Goal: Task Accomplishment & Management: Complete application form

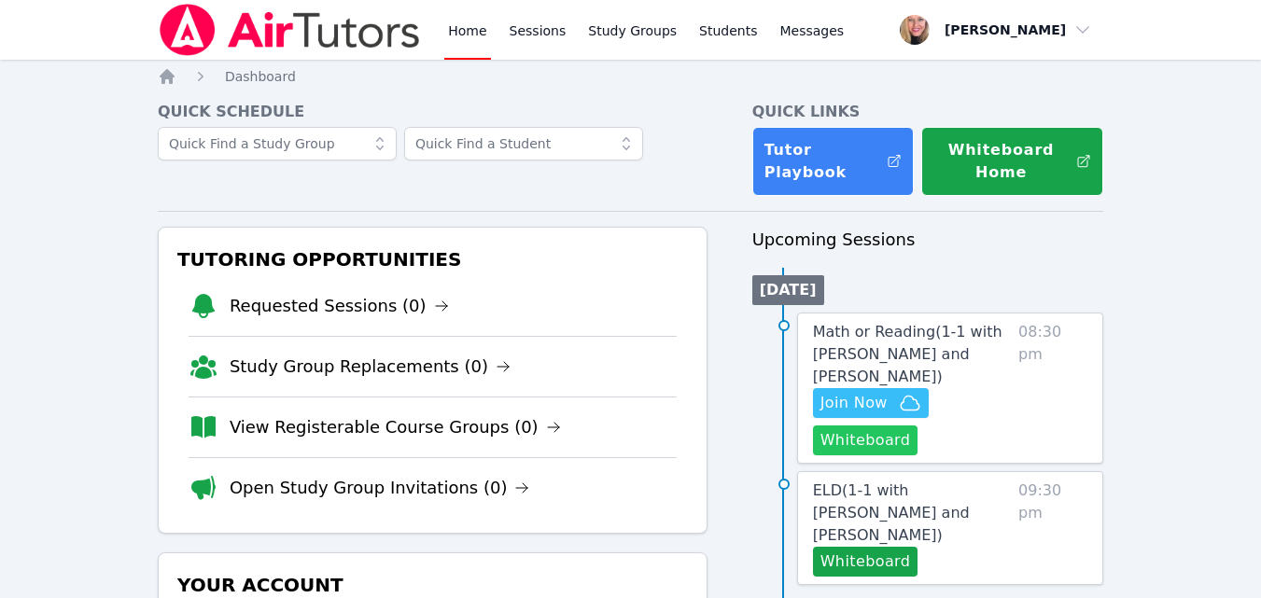
click at [895, 426] on button "Whiteboard" at bounding box center [866, 441] width 106 height 30
click at [880, 392] on span "Join Now" at bounding box center [854, 403] width 67 height 22
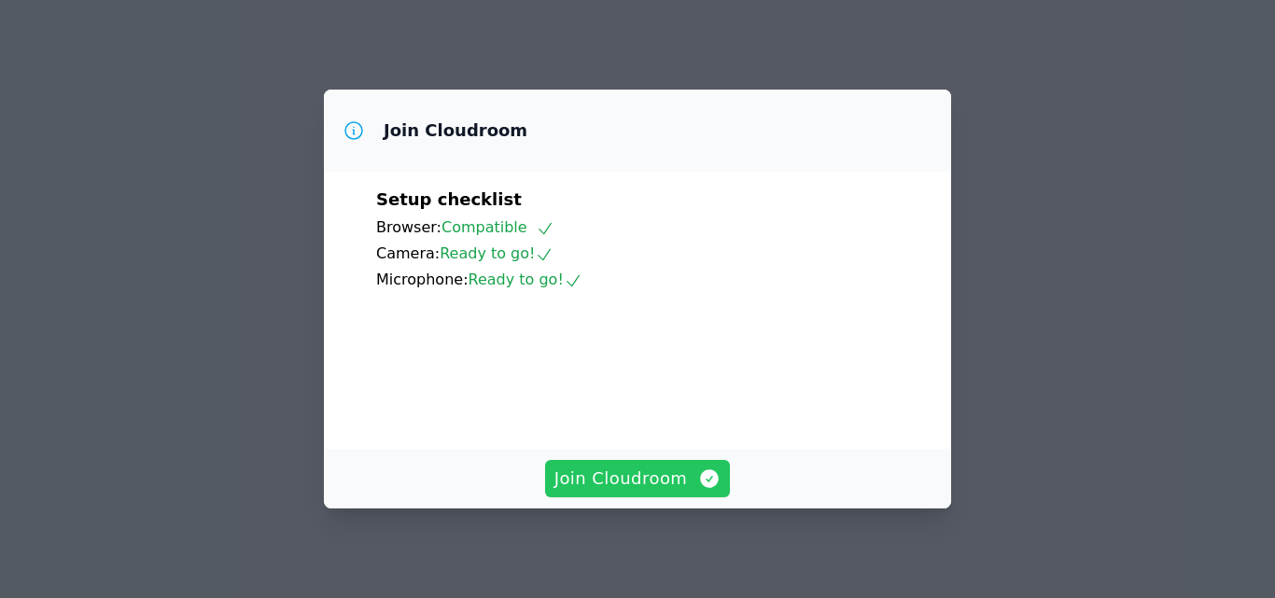
click at [644, 479] on span "Join Cloudroom" at bounding box center [638, 479] width 167 height 26
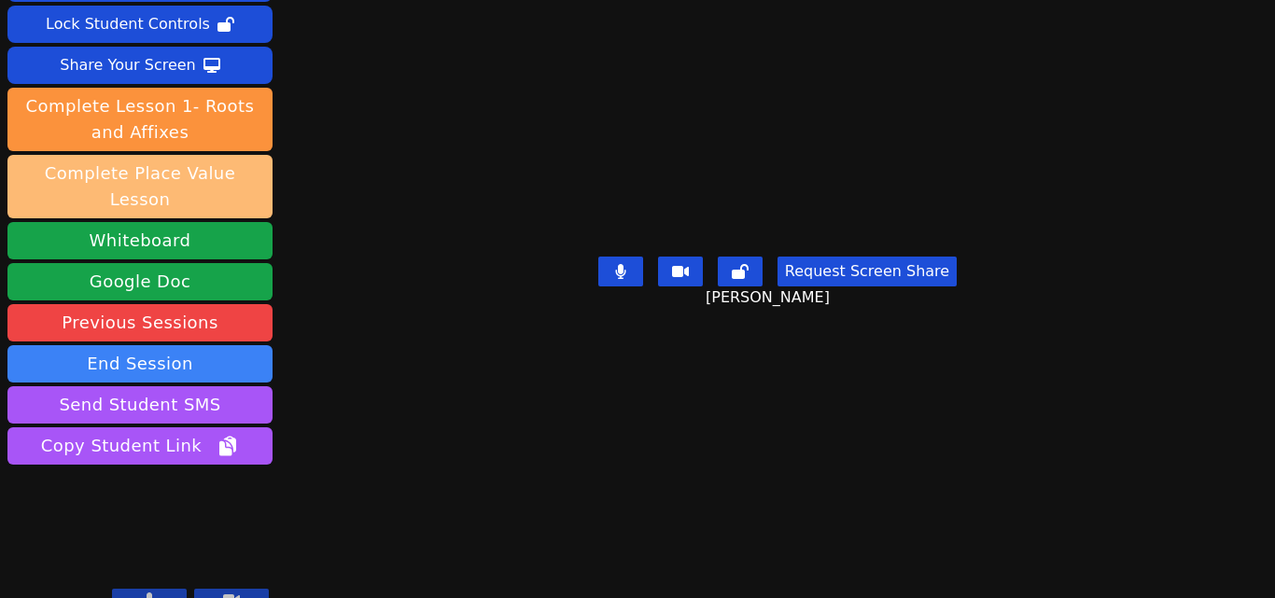
scroll to position [115, 0]
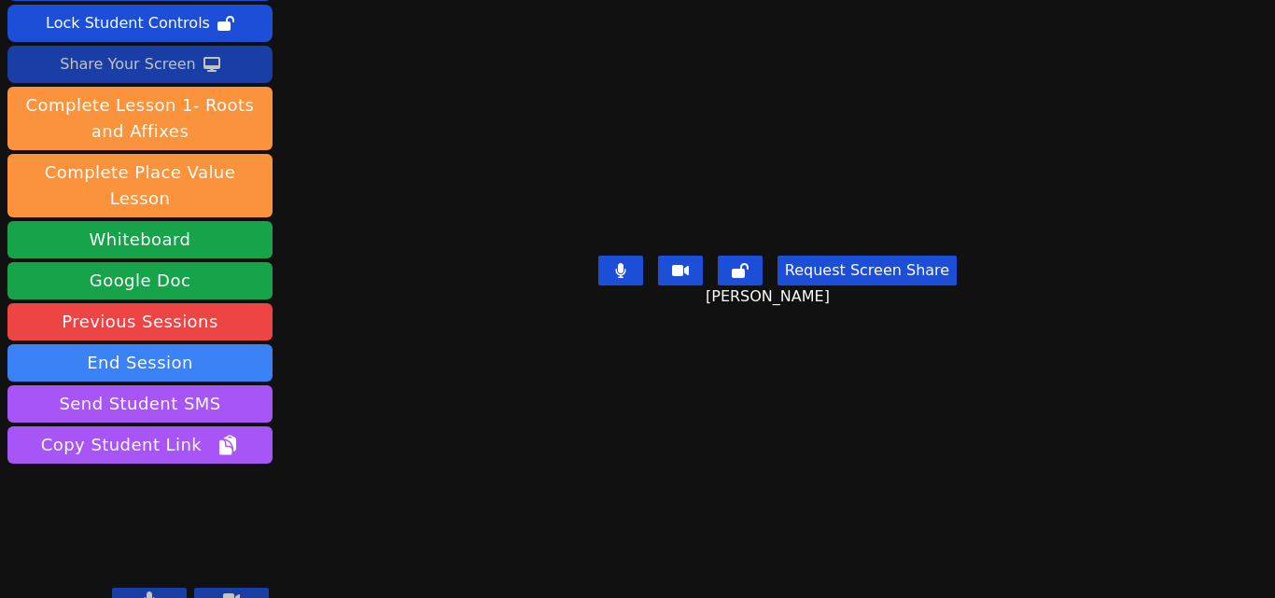
click at [169, 76] on div "Share Your Screen" at bounding box center [128, 64] width 136 height 30
click at [195, 73] on button "Share Your Screen" at bounding box center [139, 64] width 265 height 37
click at [160, 65] on div "Share Your Screen" at bounding box center [128, 64] width 136 height 30
click at [167, 588] on button at bounding box center [149, 599] width 75 height 22
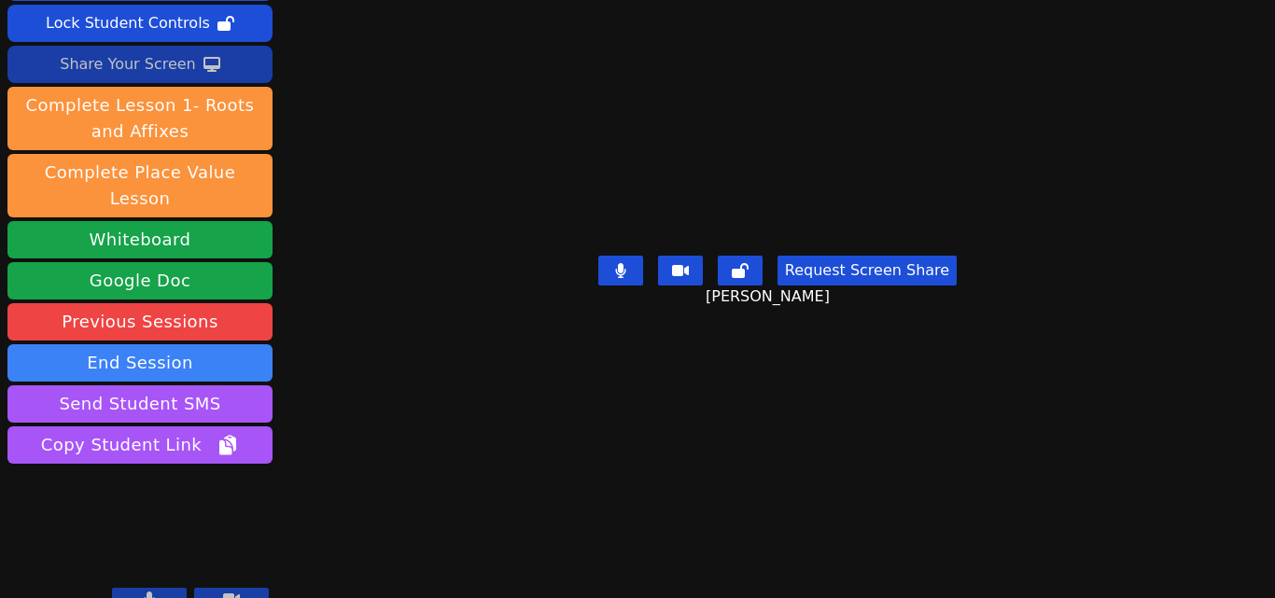
click at [173, 57] on div "Share Your Screen" at bounding box center [128, 64] width 136 height 30
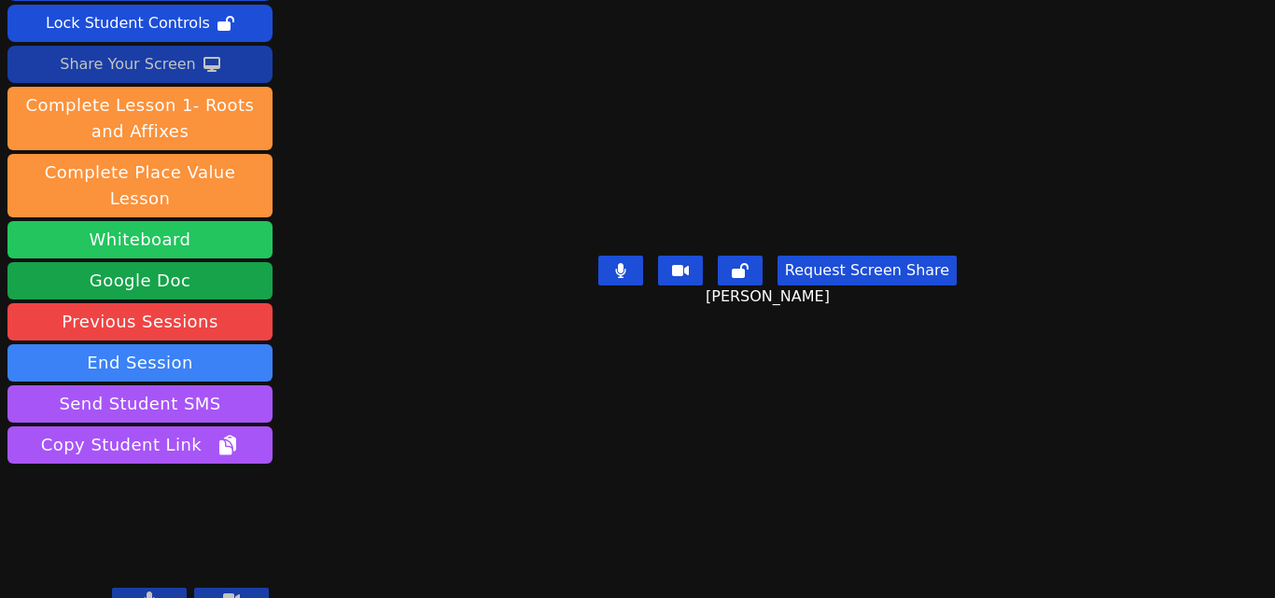
click at [209, 221] on button "Whiteboard" at bounding box center [139, 239] width 265 height 37
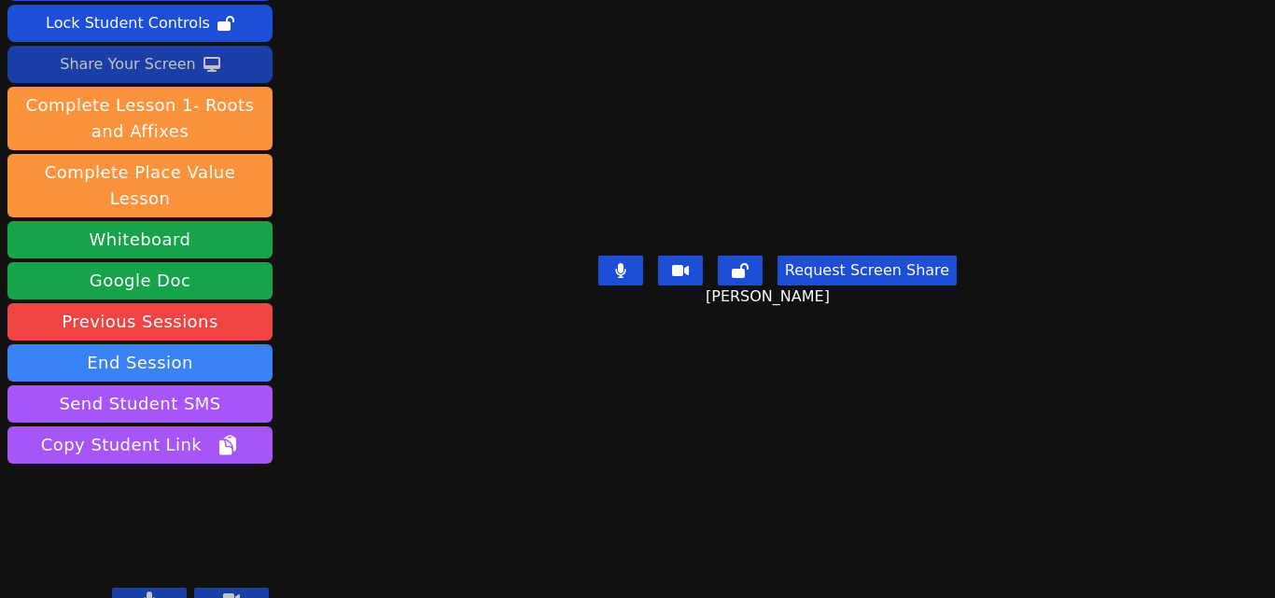
click at [160, 64] on div "Share Your Screen" at bounding box center [128, 64] width 136 height 30
click at [176, 66] on div "Share Your Screen" at bounding box center [128, 64] width 136 height 30
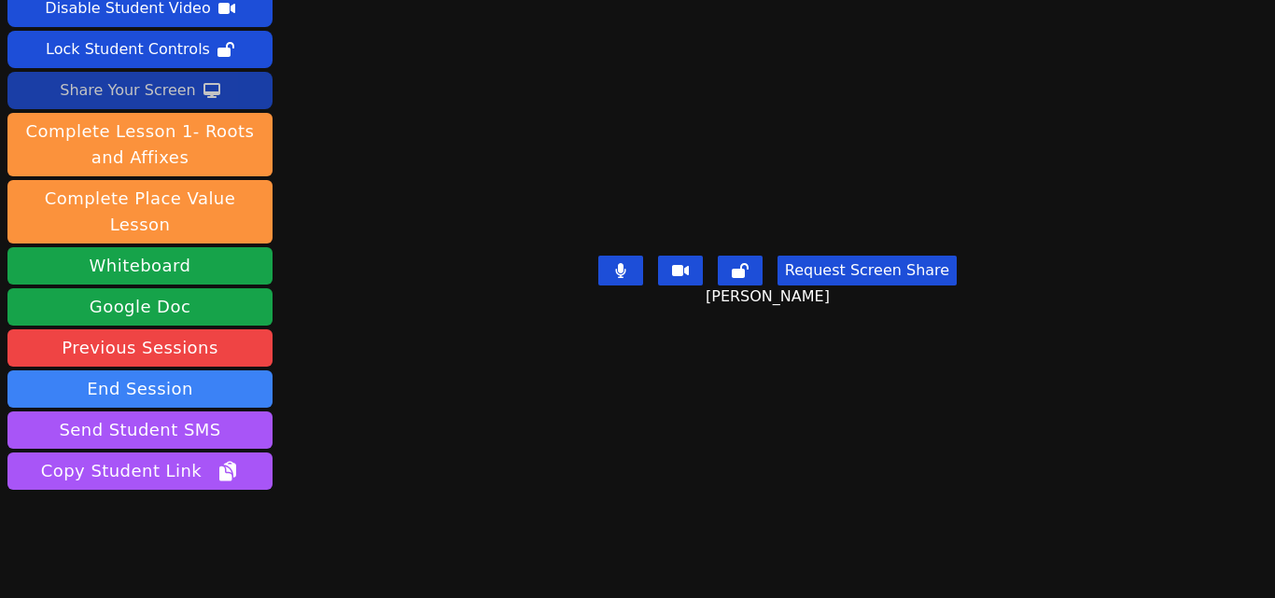
click at [171, 76] on div "Share Your Screen" at bounding box center [128, 91] width 136 height 30
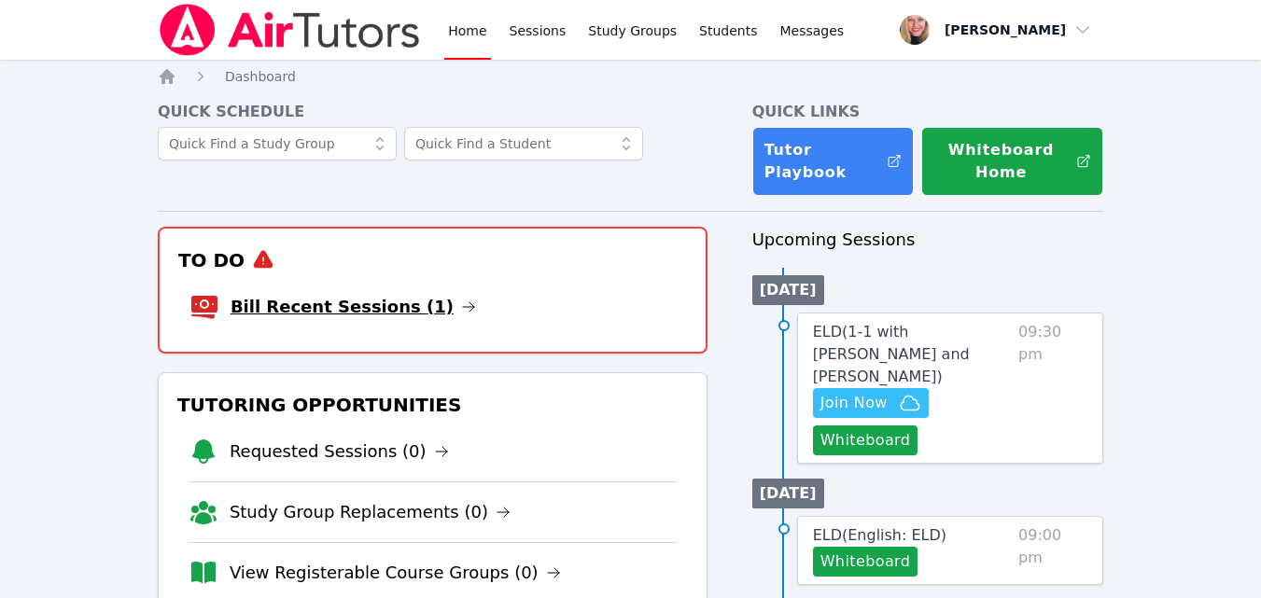
click at [386, 307] on link "Bill Recent Sessions (1)" at bounding box center [354, 307] width 246 height 26
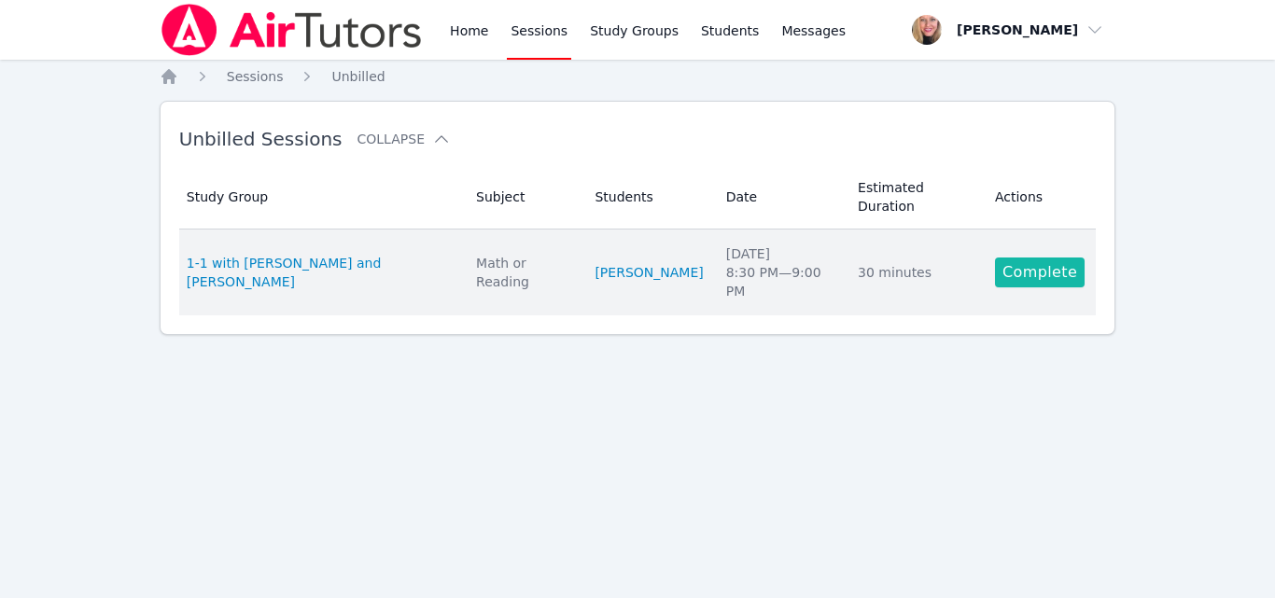
click at [1049, 258] on link "Complete" at bounding box center [1040, 273] width 90 height 30
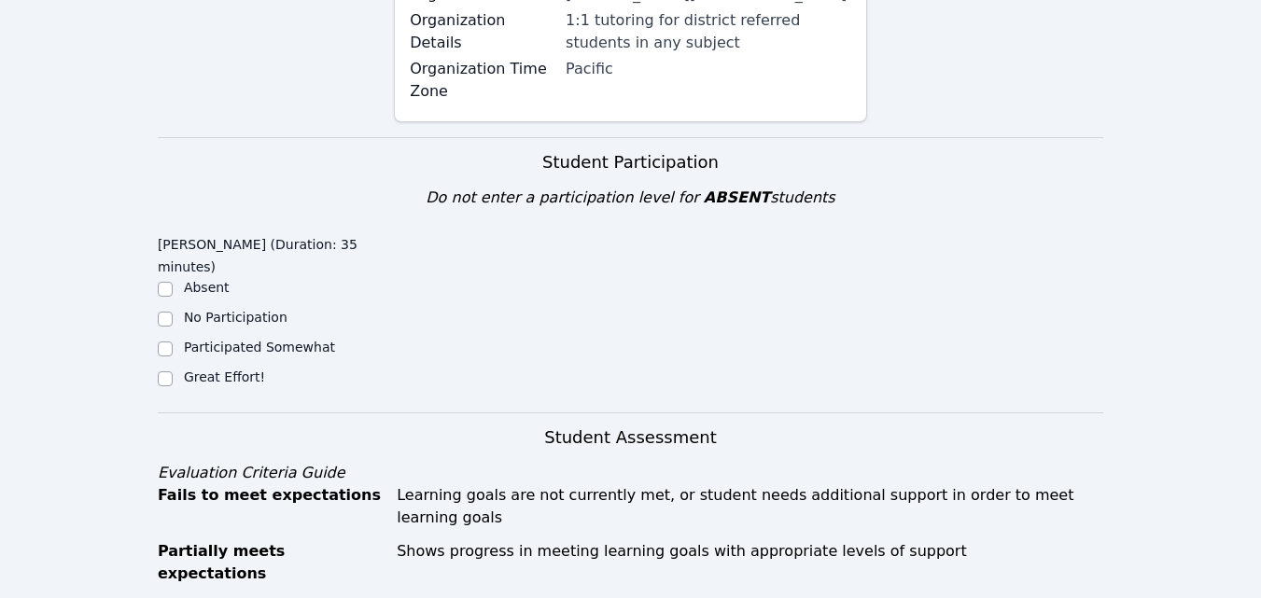
scroll to position [467, 0]
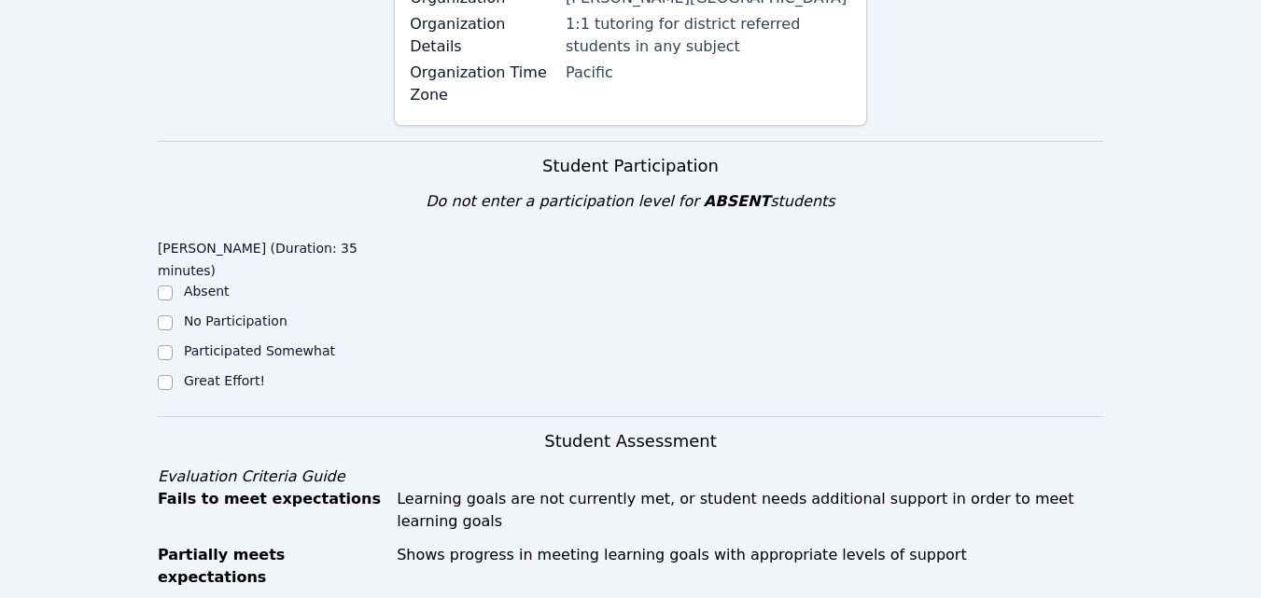
click at [233, 373] on label "Great Effort!" at bounding box center [224, 380] width 81 height 15
click at [173, 375] on input "Great Effort!" at bounding box center [165, 382] width 15 height 15
checkbox input "true"
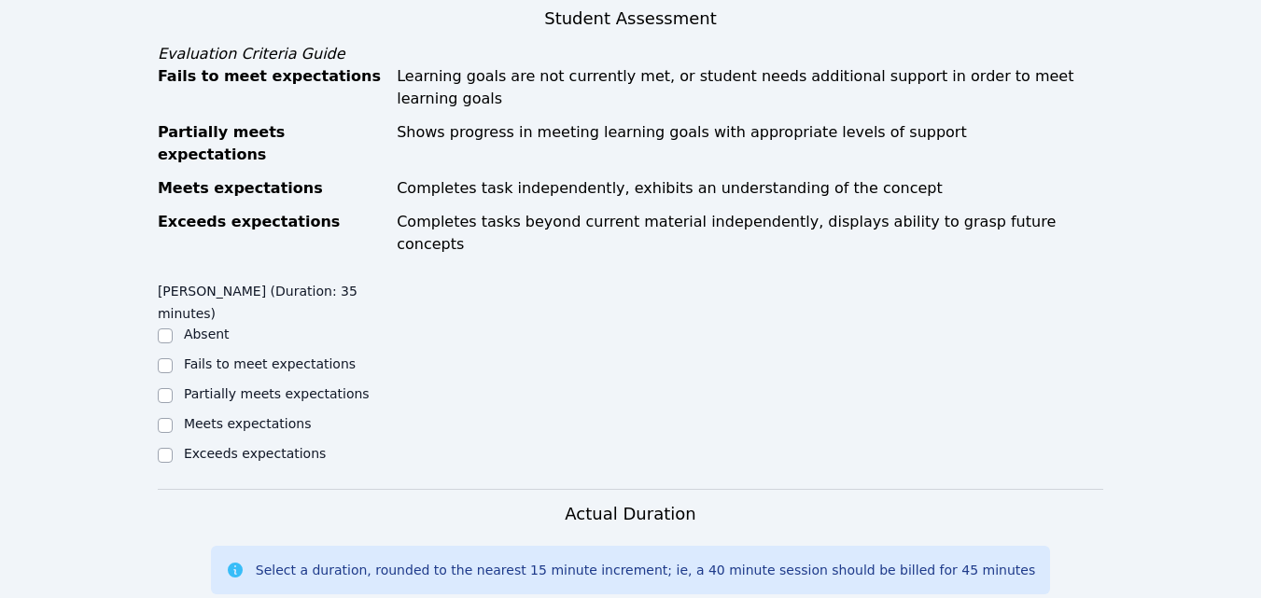
scroll to position [1027, 0]
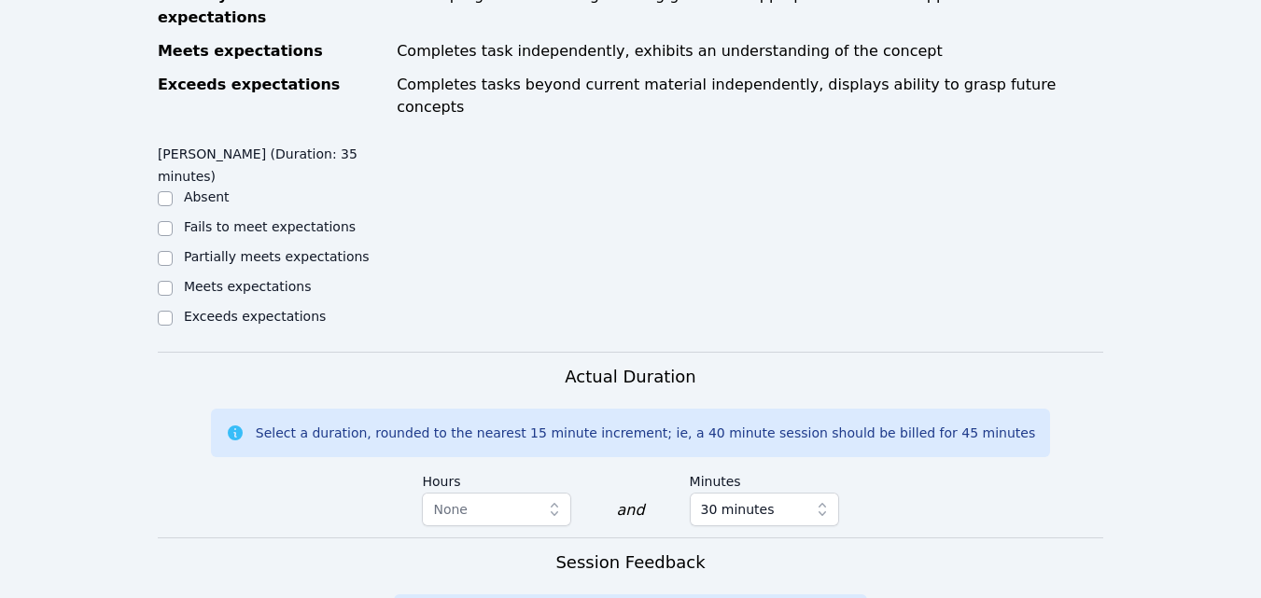
click at [307, 249] on label "Partially meets expectations" at bounding box center [277, 256] width 186 height 15
click at [173, 251] on input "Partially meets expectations" at bounding box center [165, 258] width 15 height 15
checkbox input "true"
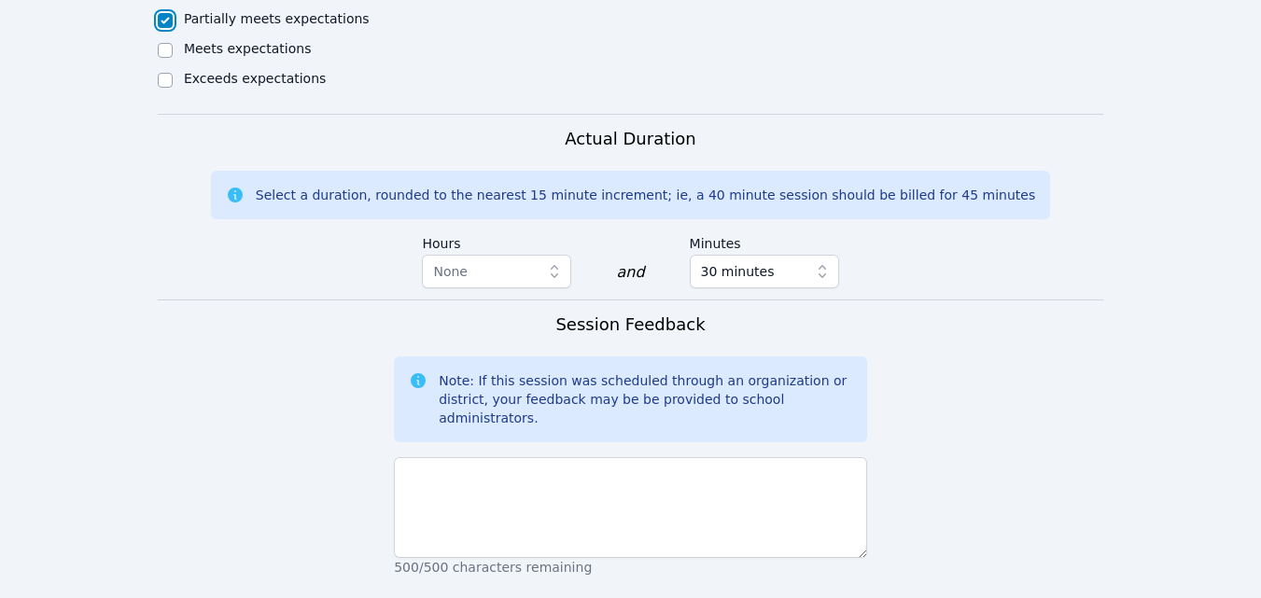
scroll to position [1401, 0]
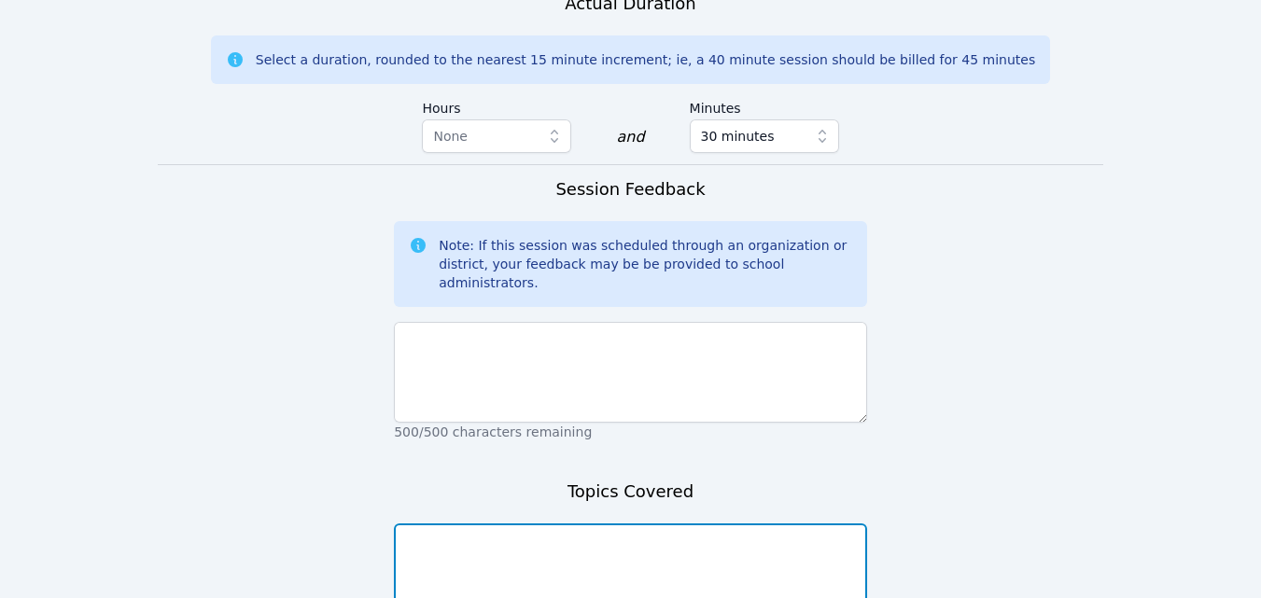
click at [607, 524] on textarea at bounding box center [630, 574] width 473 height 101
click at [440, 524] on textarea "Maatah-fractions." at bounding box center [630, 574] width 473 height 101
click at [421, 524] on textarea "Maath-fractions." at bounding box center [630, 574] width 473 height 101
click at [585, 524] on textarea "Math-fractions." at bounding box center [630, 574] width 473 height 101
type textarea "Math-fractions. ELA-reading/comp/fluency/vocab, and roots and affixes."
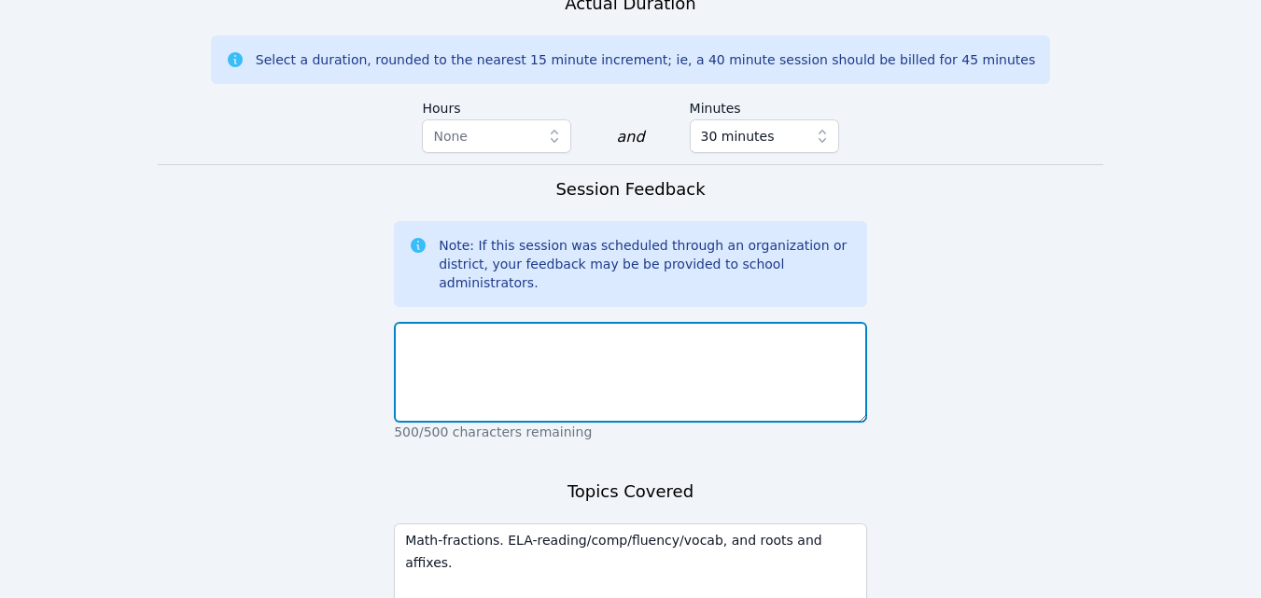
click at [595, 322] on textarea at bounding box center [630, 372] width 473 height 101
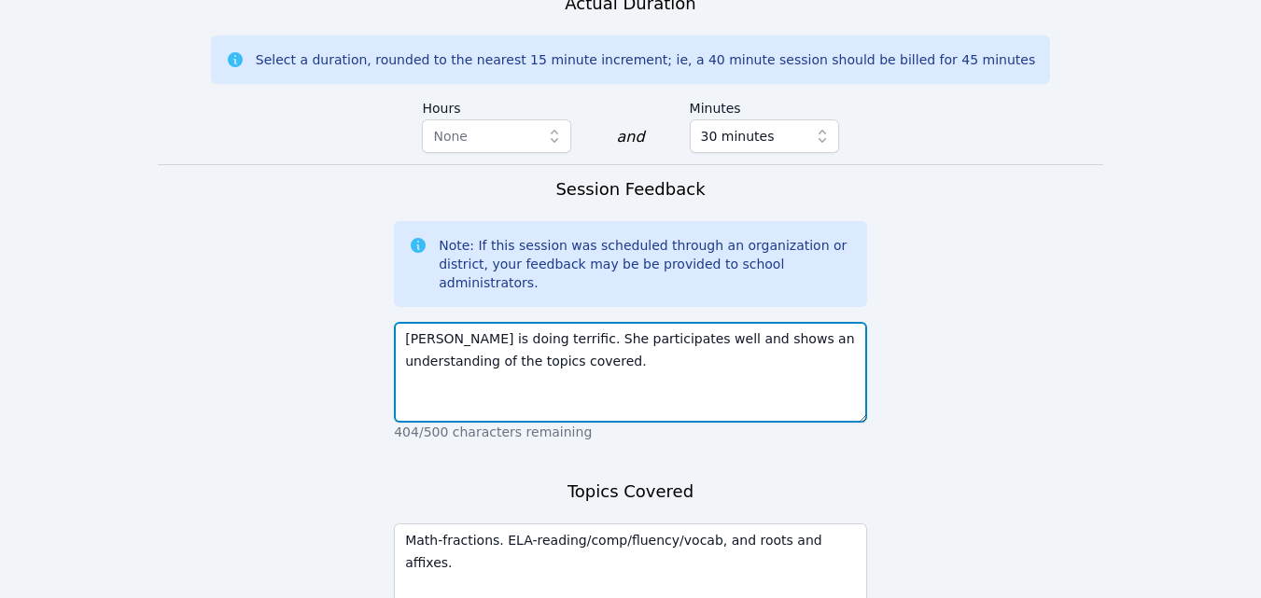
type textarea "[PERSON_NAME] is doing terrific. She participates well and shows an understandi…"
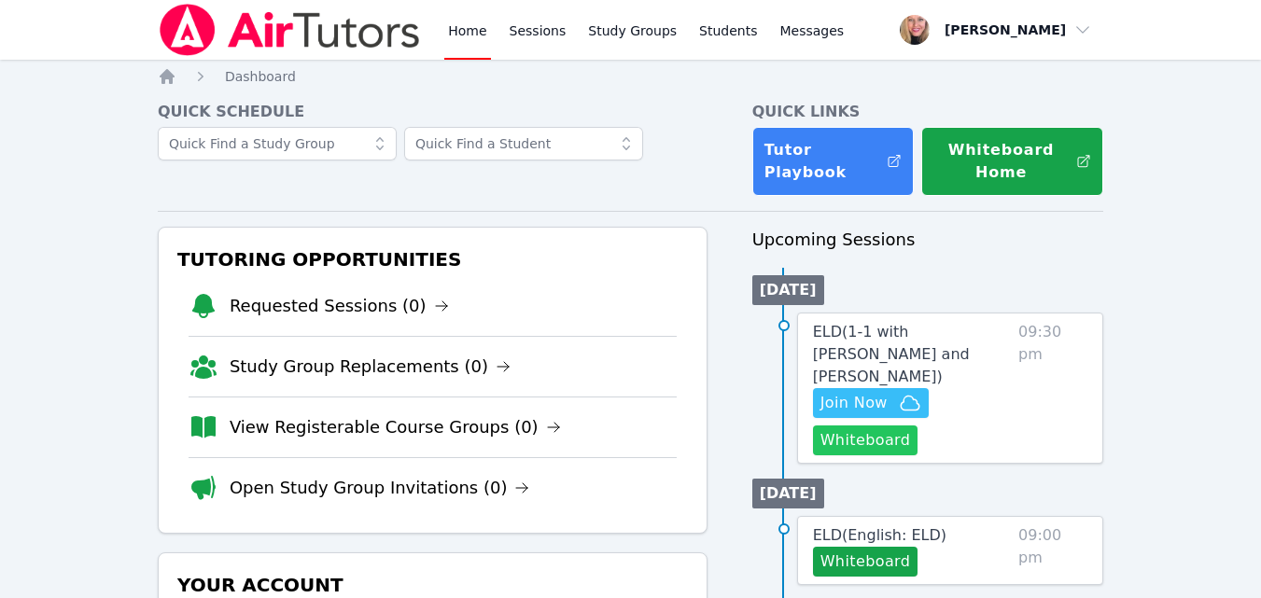
click at [894, 426] on button "Whiteboard" at bounding box center [866, 441] width 106 height 30
click at [866, 392] on span "Join Now" at bounding box center [854, 403] width 67 height 22
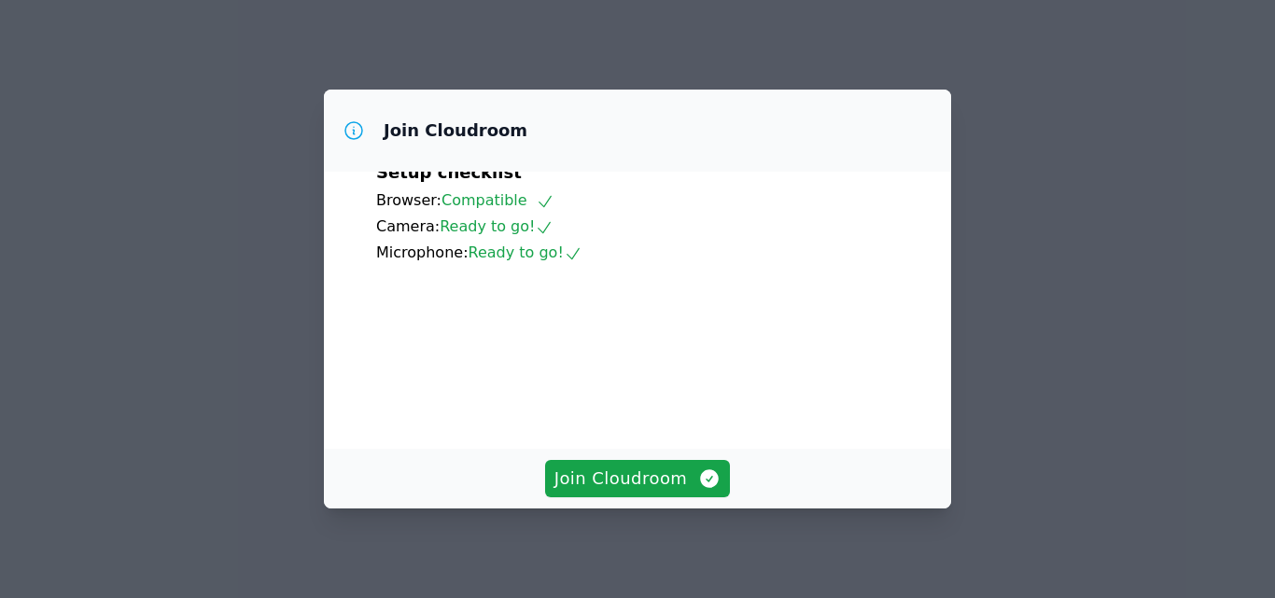
scroll to position [174, 0]
click at [639, 469] on span "Join Cloudroom" at bounding box center [638, 479] width 167 height 26
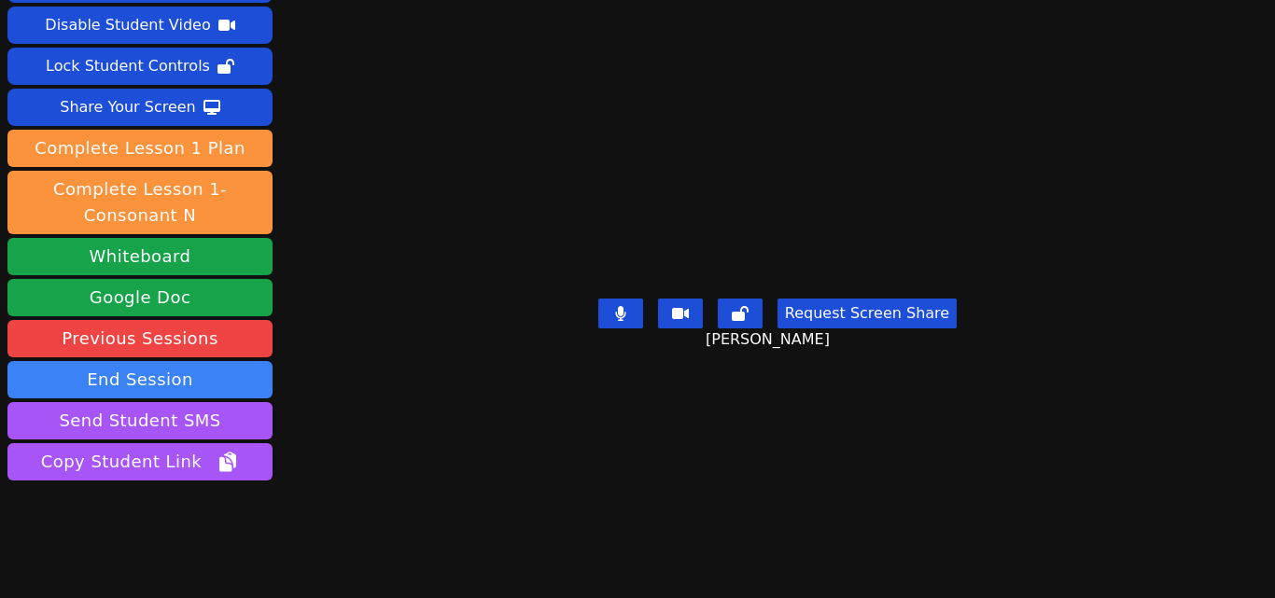
scroll to position [93, 0]
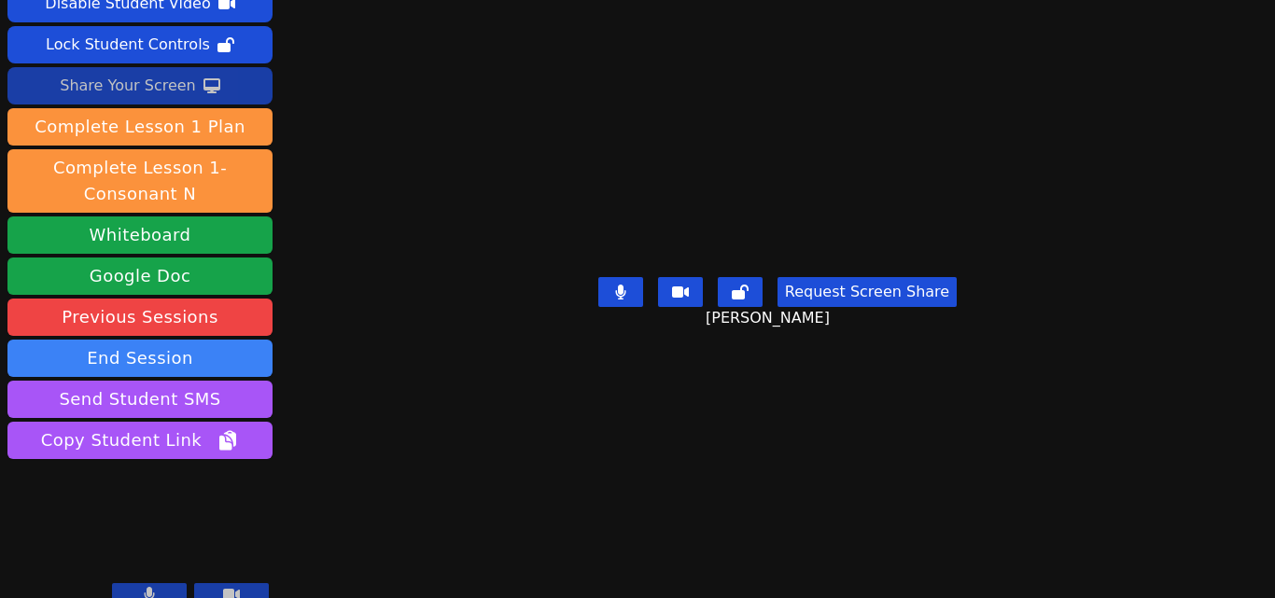
click at [133, 94] on div "Share Your Screen" at bounding box center [128, 86] width 136 height 30
click at [186, 93] on div "Share Your Screen" at bounding box center [128, 86] width 136 height 30
click at [186, 86] on div "Share Your Screen" at bounding box center [128, 86] width 136 height 30
click at [148, 82] on div "Share Your Screen" at bounding box center [128, 86] width 136 height 30
click at [243, 90] on button "Share Your Screen" at bounding box center [139, 85] width 265 height 37
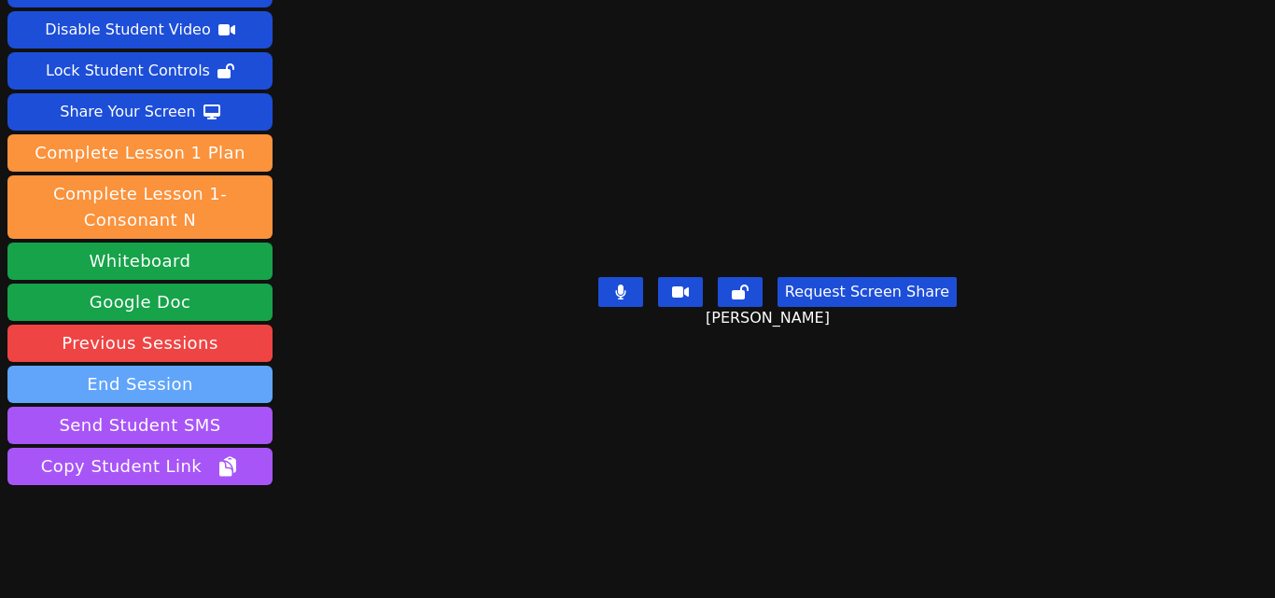
click at [169, 366] on button "End Session" at bounding box center [139, 384] width 265 height 37
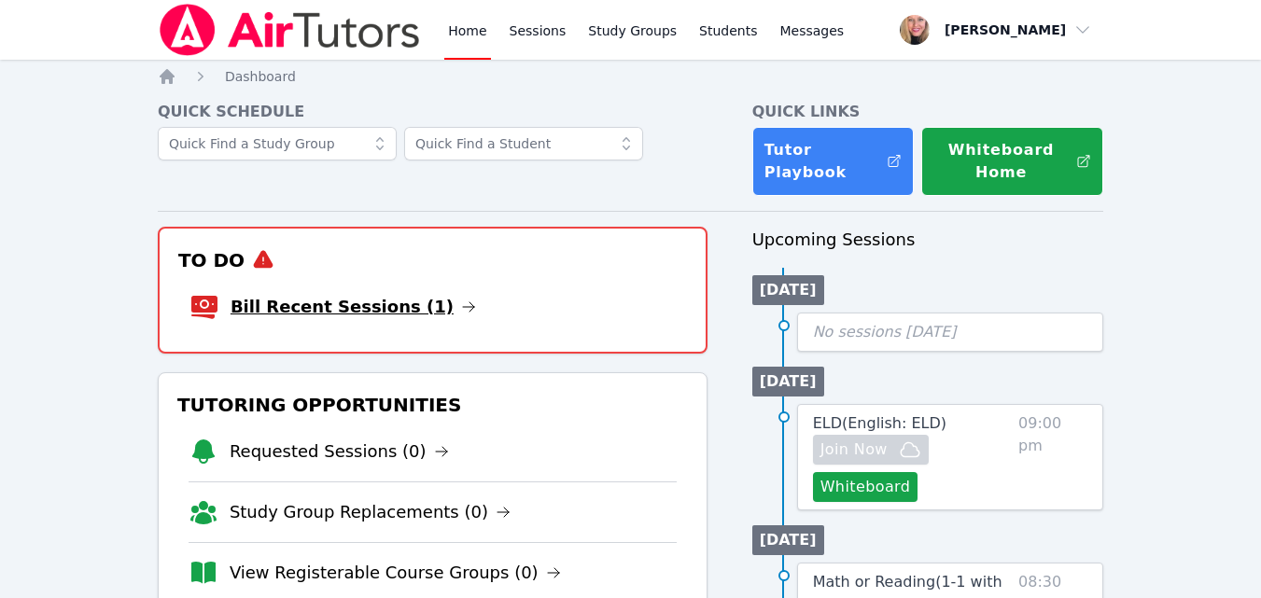
click at [315, 310] on link "Bill Recent Sessions (1)" at bounding box center [354, 307] width 246 height 26
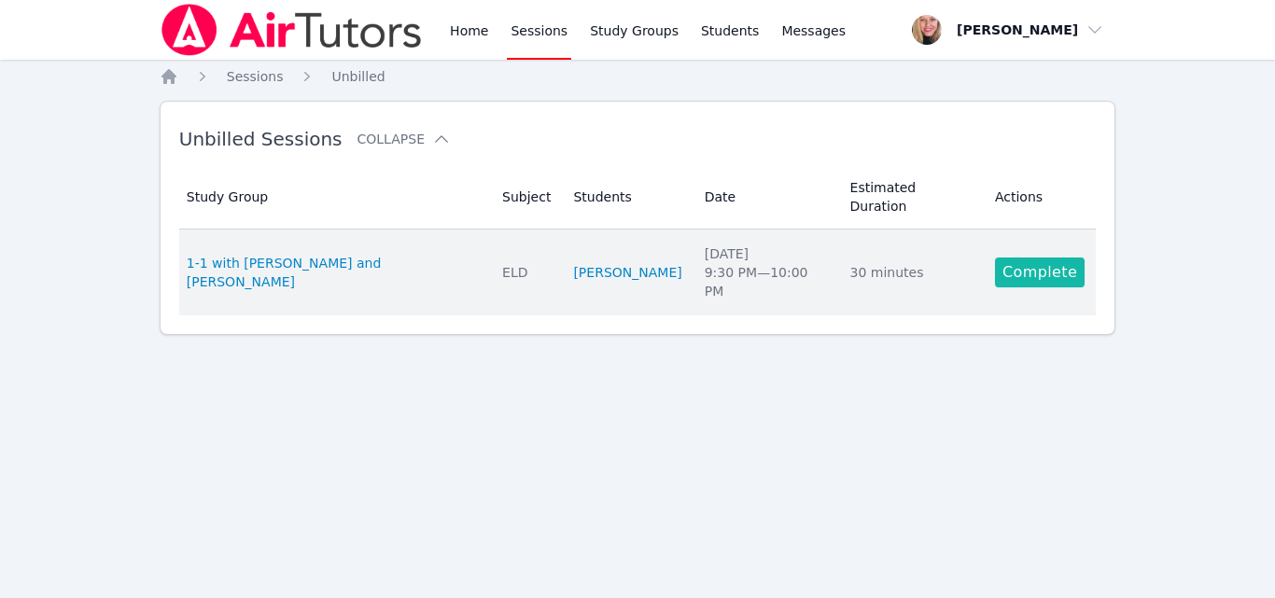
click at [1040, 258] on link "Complete" at bounding box center [1040, 273] width 90 height 30
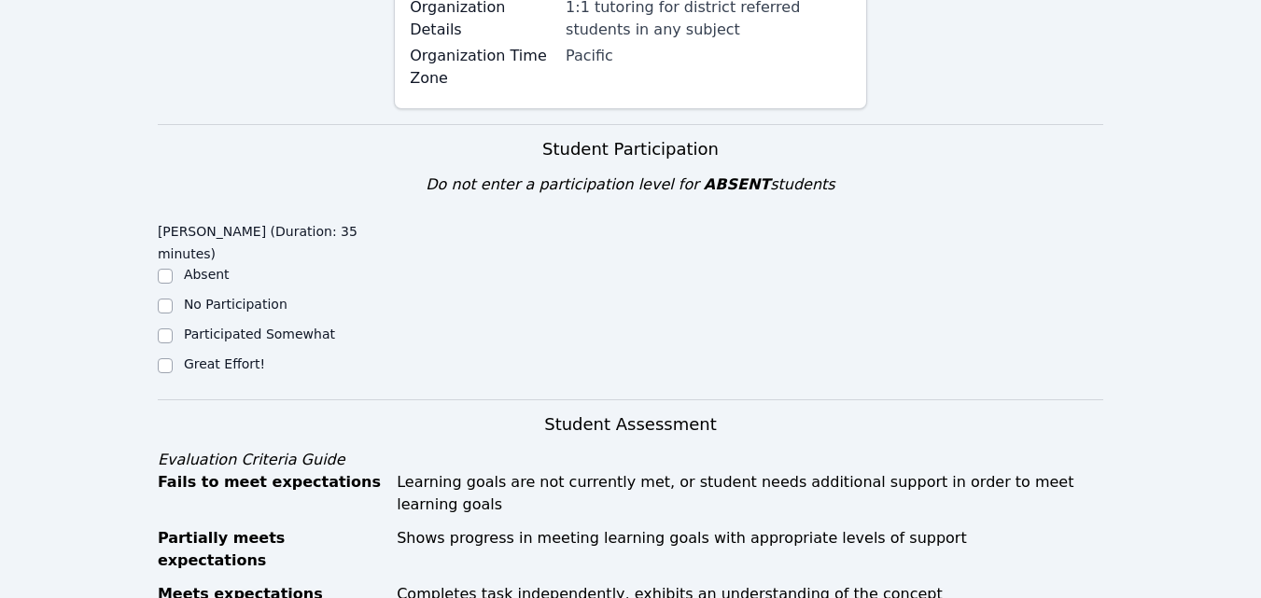
scroll to position [560, 0]
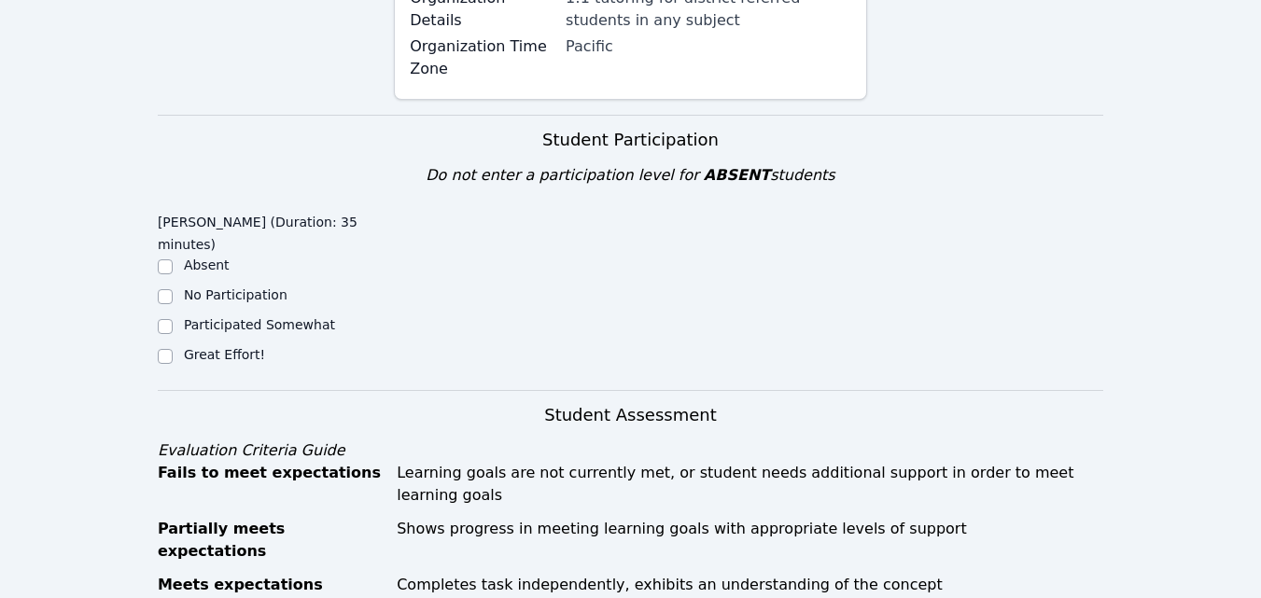
click at [210, 347] on label "Great Effort!" at bounding box center [224, 354] width 81 height 15
click at [173, 349] on input "Great Effort!" at bounding box center [165, 356] width 15 height 15
checkbox input "true"
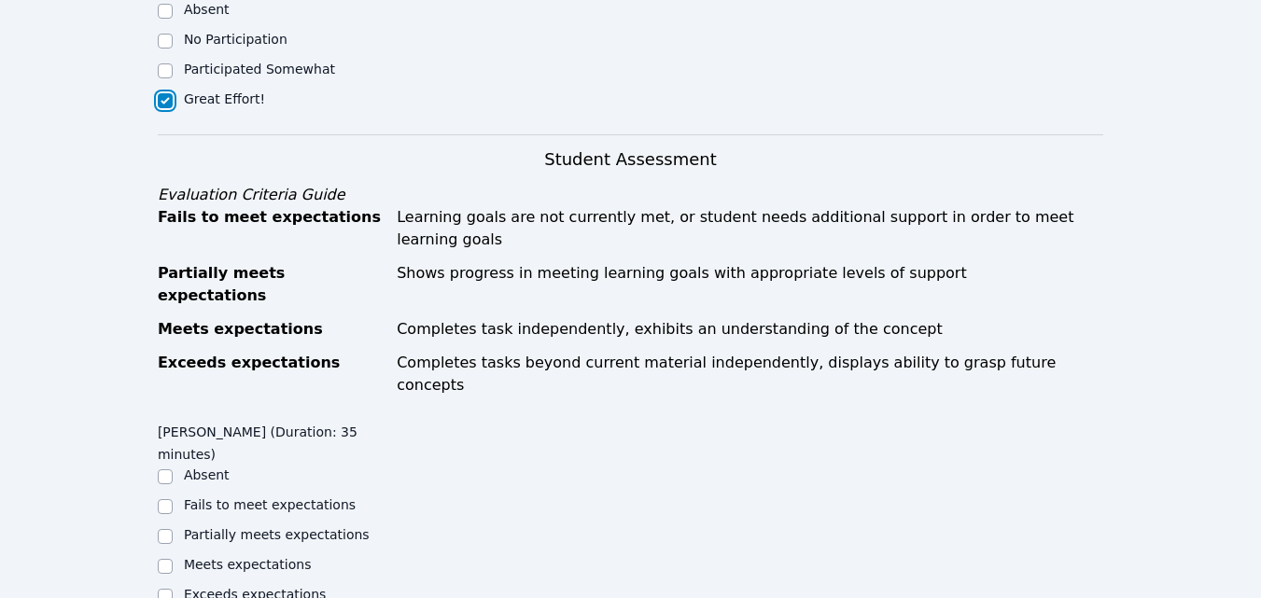
scroll to position [840, 0]
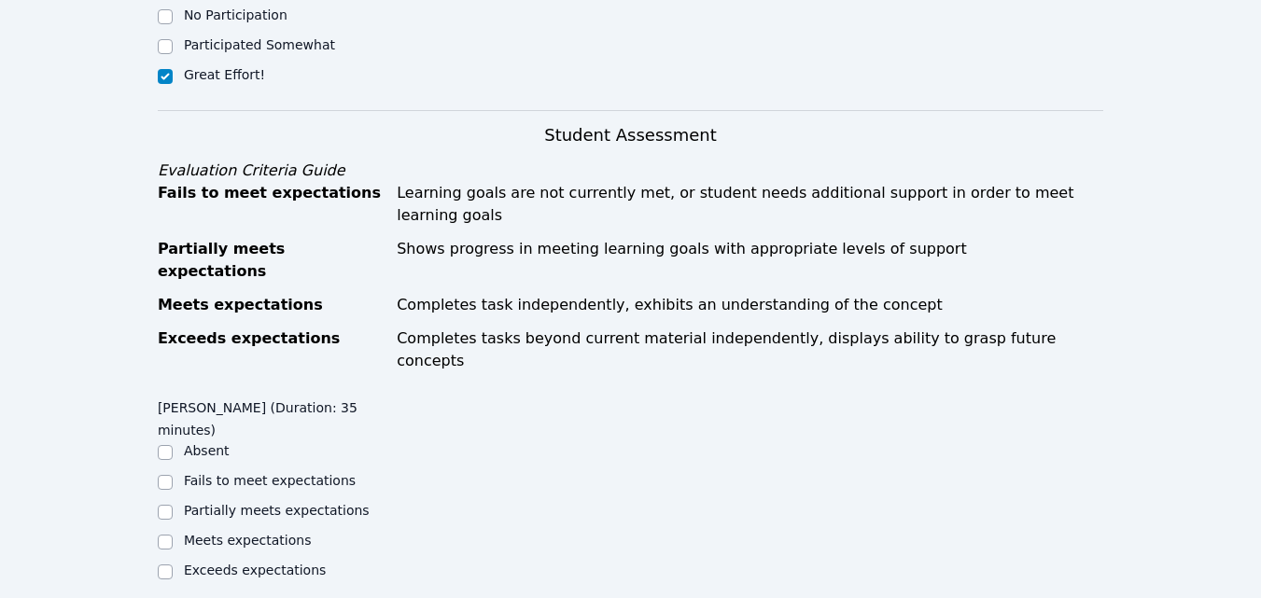
click at [350, 501] on div "Partially meets expectations" at bounding box center [276, 512] width 236 height 22
click at [262, 503] on label "Partially meets expectations" at bounding box center [277, 510] width 186 height 15
click at [173, 505] on input "Partially meets expectations" at bounding box center [165, 512] width 15 height 15
checkbox input "true"
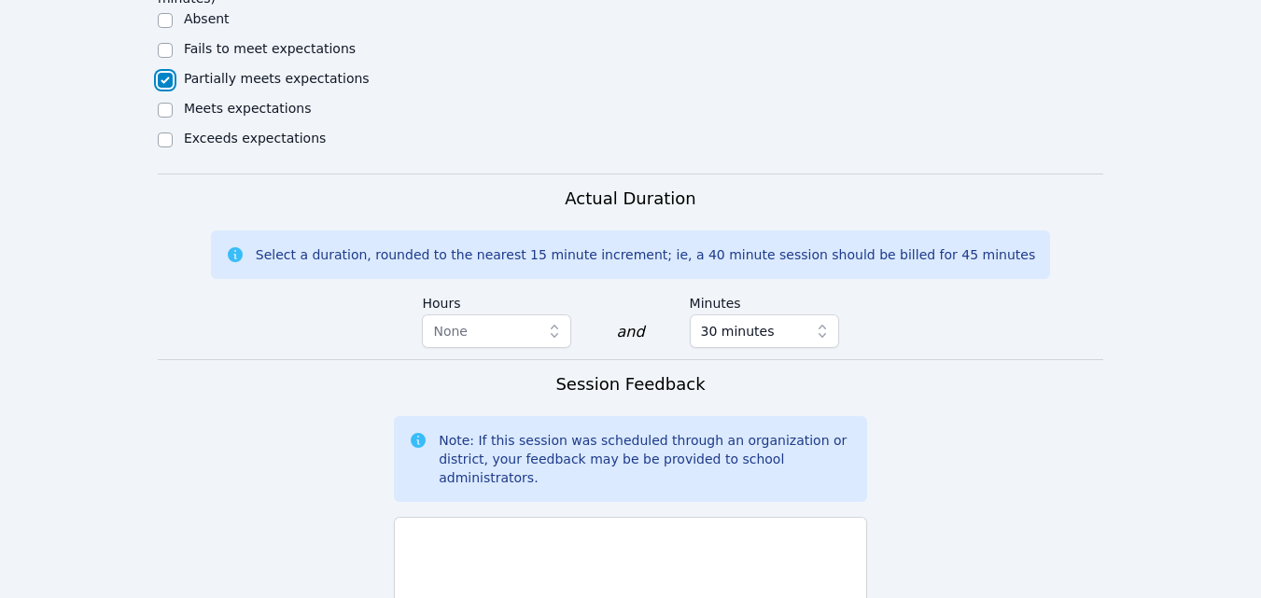
scroll to position [1307, 0]
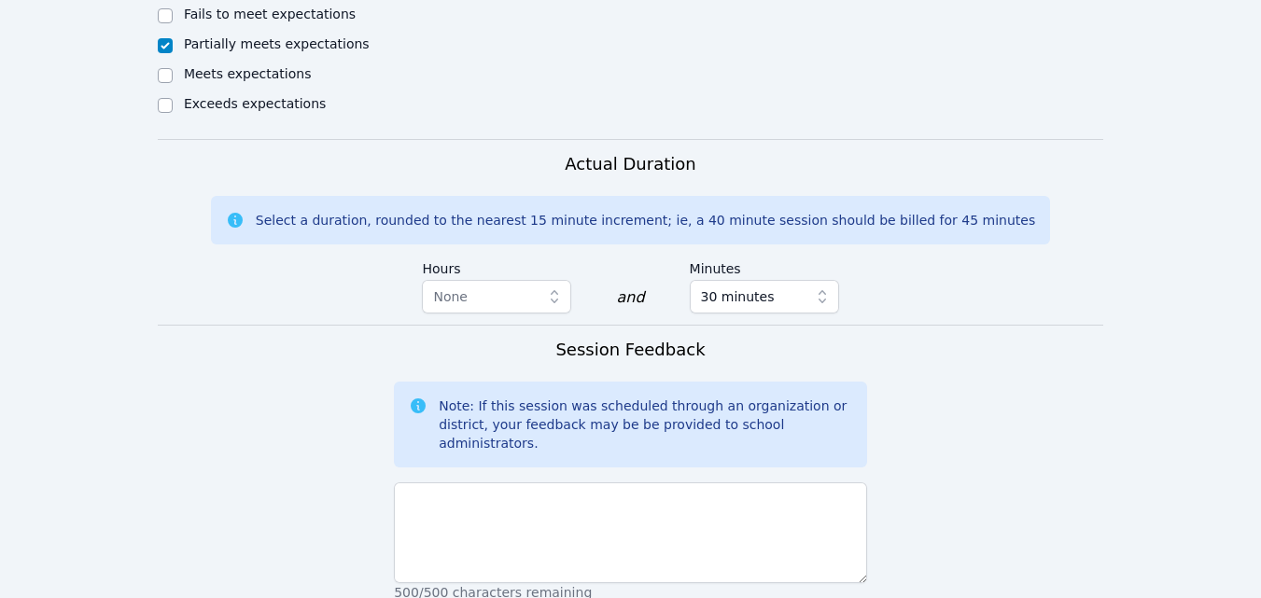
type textarea "Letter a (short a sound). Reading/phonics. Conversation practice."
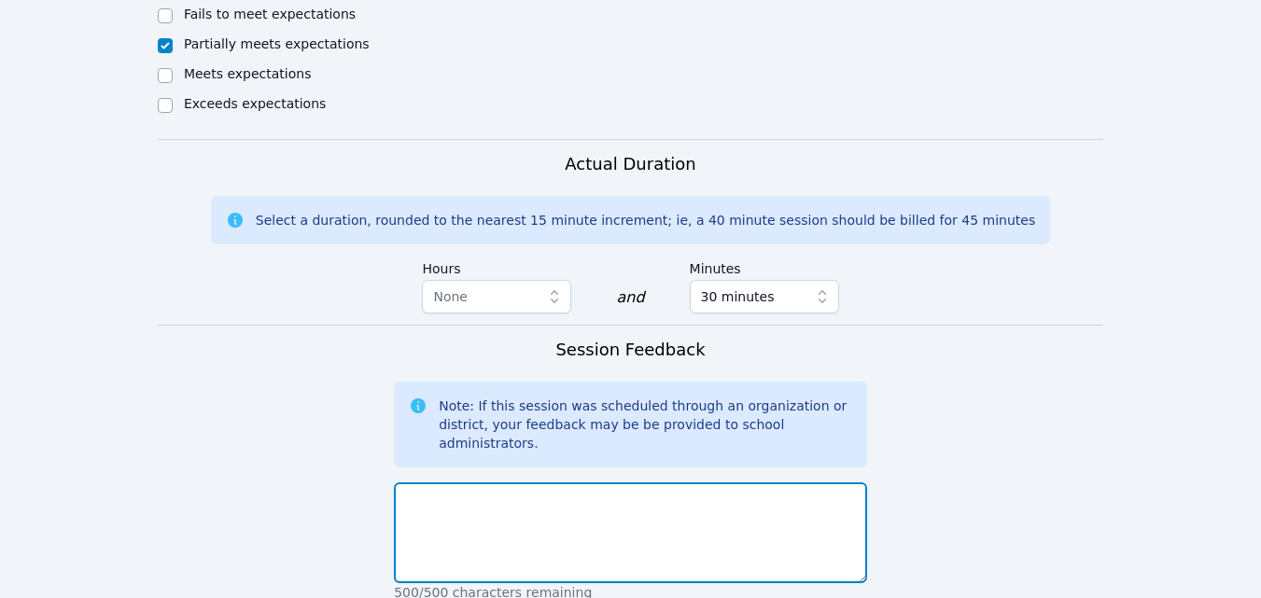
click at [640, 483] on textarea at bounding box center [630, 533] width 473 height 101
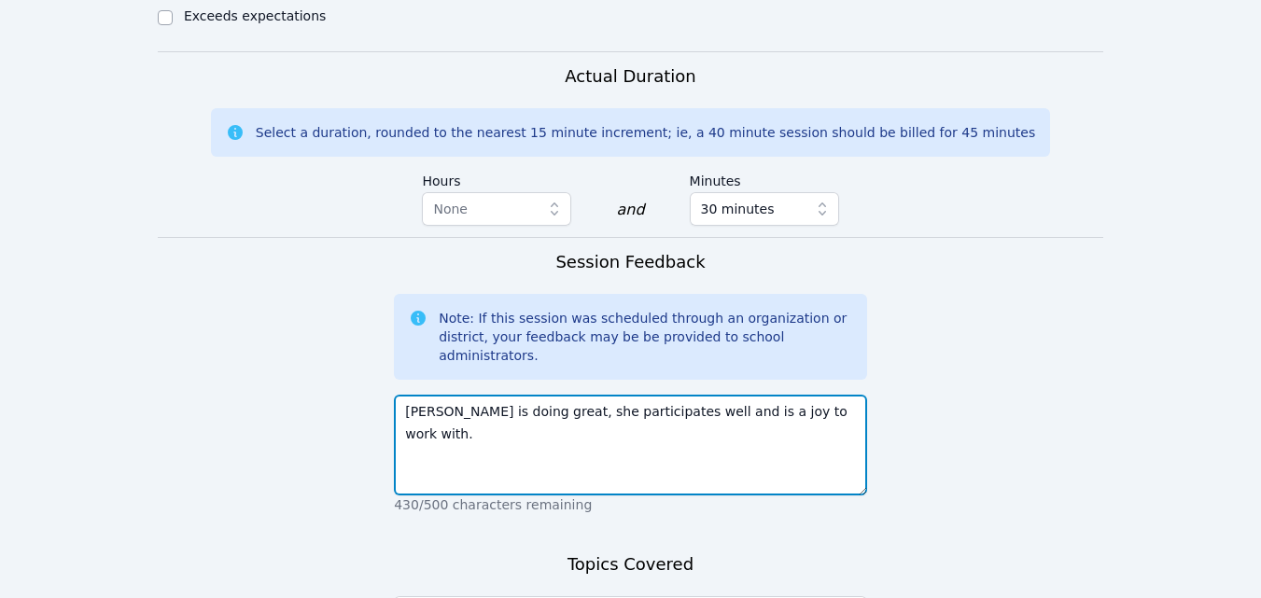
scroll to position [1491, 0]
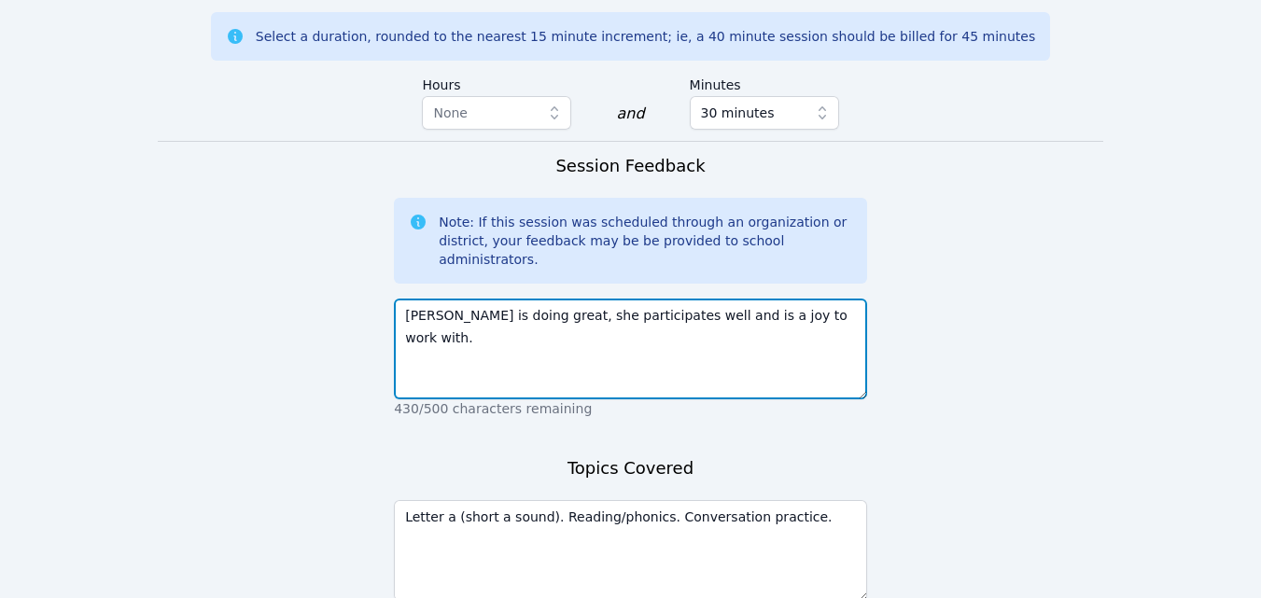
type textarea "Kira is doing great, she participates well and is a joy to work with."
